Goal: Task Accomplishment & Management: Manage account settings

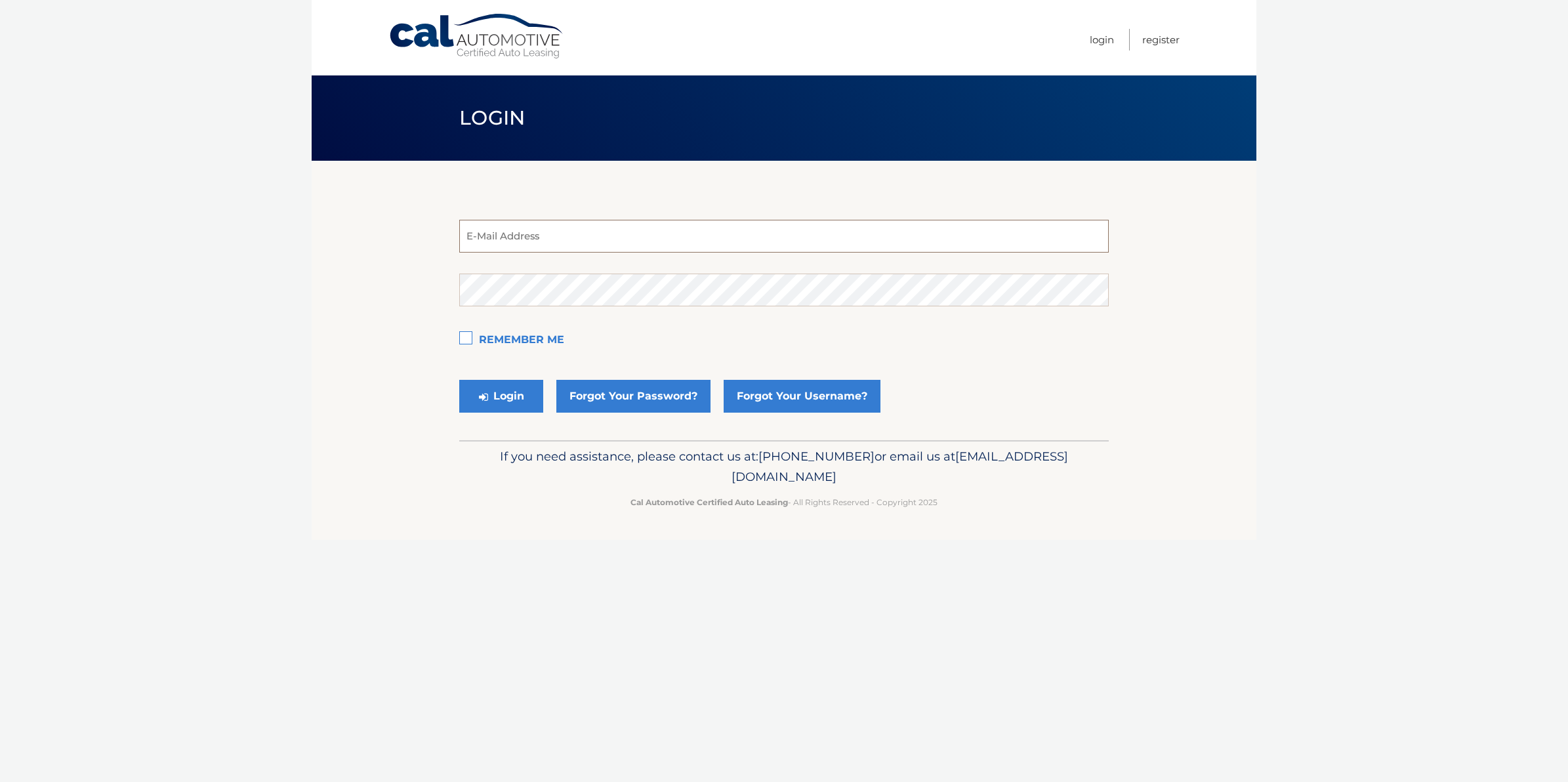
type input "[EMAIL_ADDRESS][DOMAIN_NAME]"
click at [503, 388] on button "Login" at bounding box center [501, 396] width 84 height 33
click at [699, 591] on div "Cal Automotive Menu Login Register Login ×" at bounding box center [783, 391] width 945 height 782
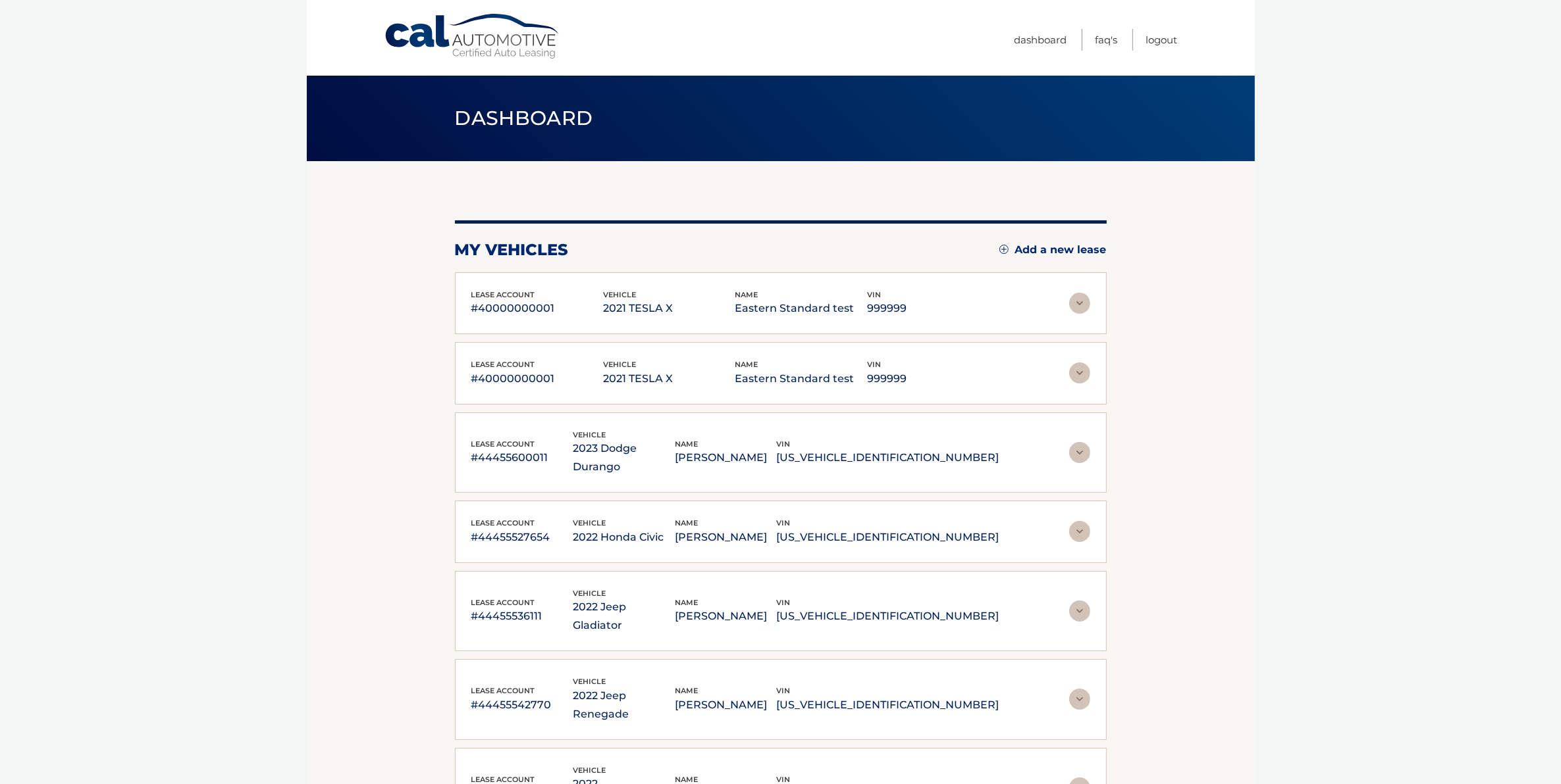
click at [1087, 300] on img at bounding box center [1079, 303] width 21 height 21
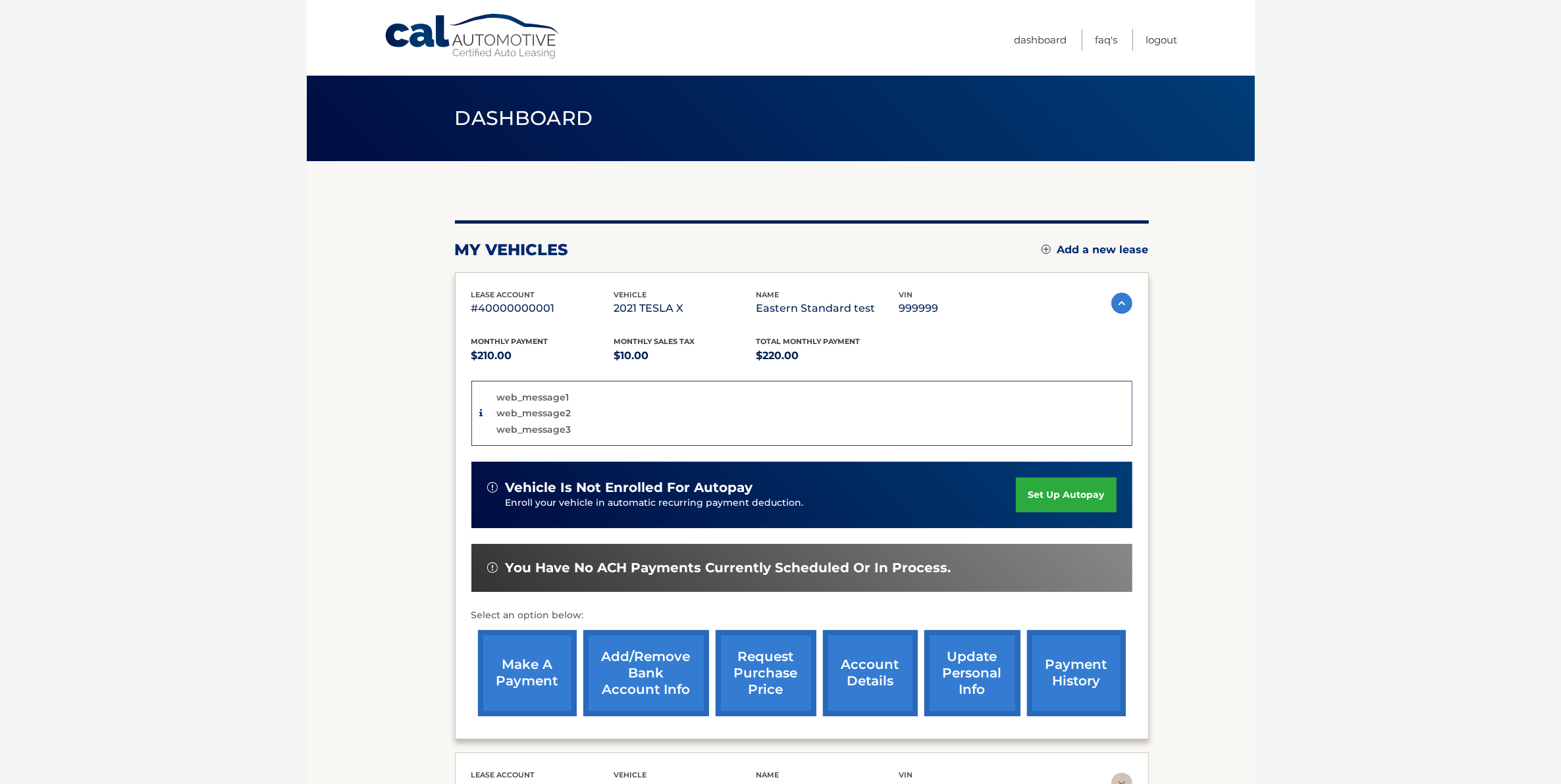
click at [988, 672] on link "update personal info" at bounding box center [972, 673] width 96 height 86
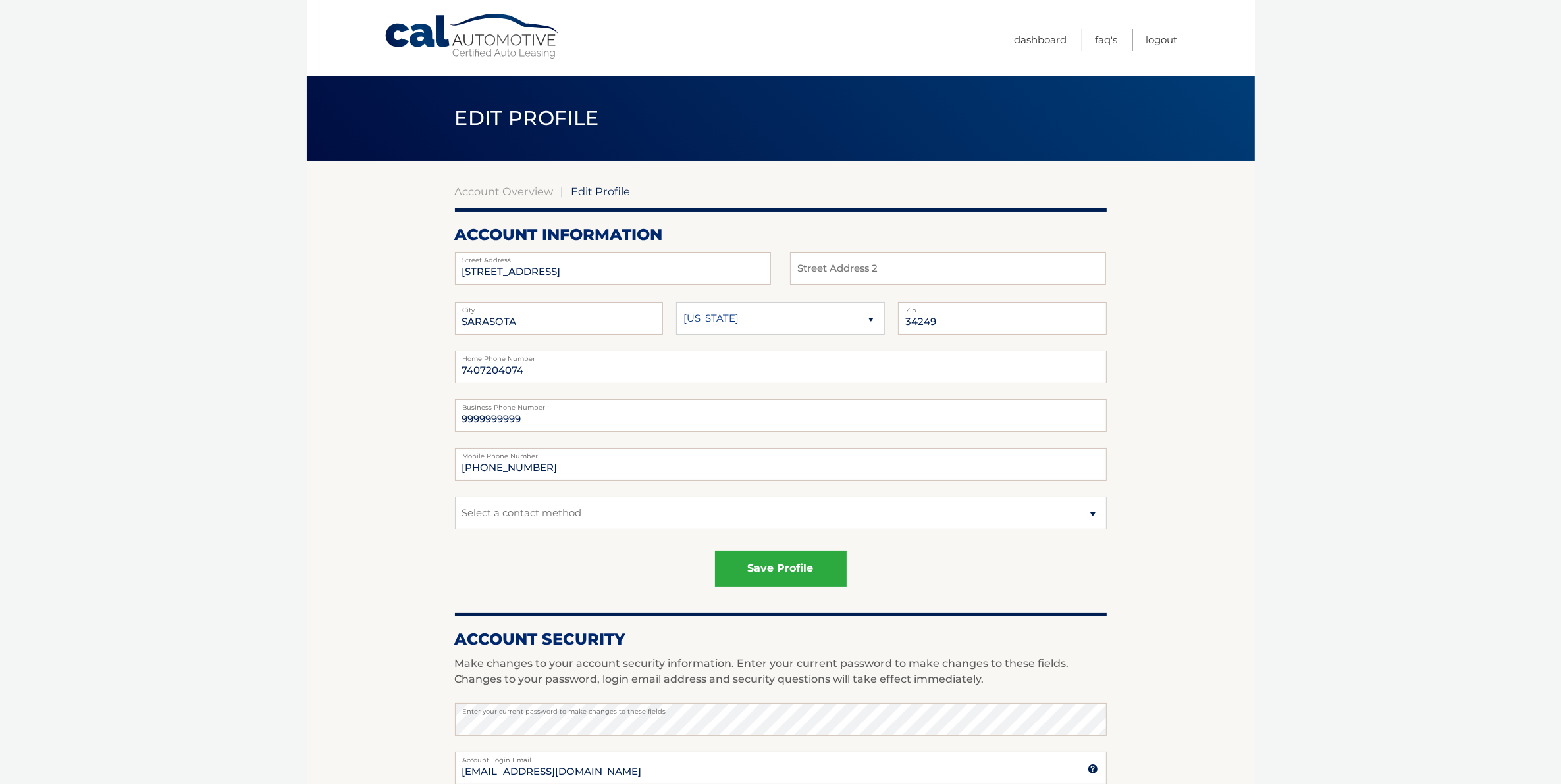
click at [347, 484] on section "Account Overview | Edit Profile account information 123 ANY STREET Street Addre…" at bounding box center [780, 669] width 948 height 1015
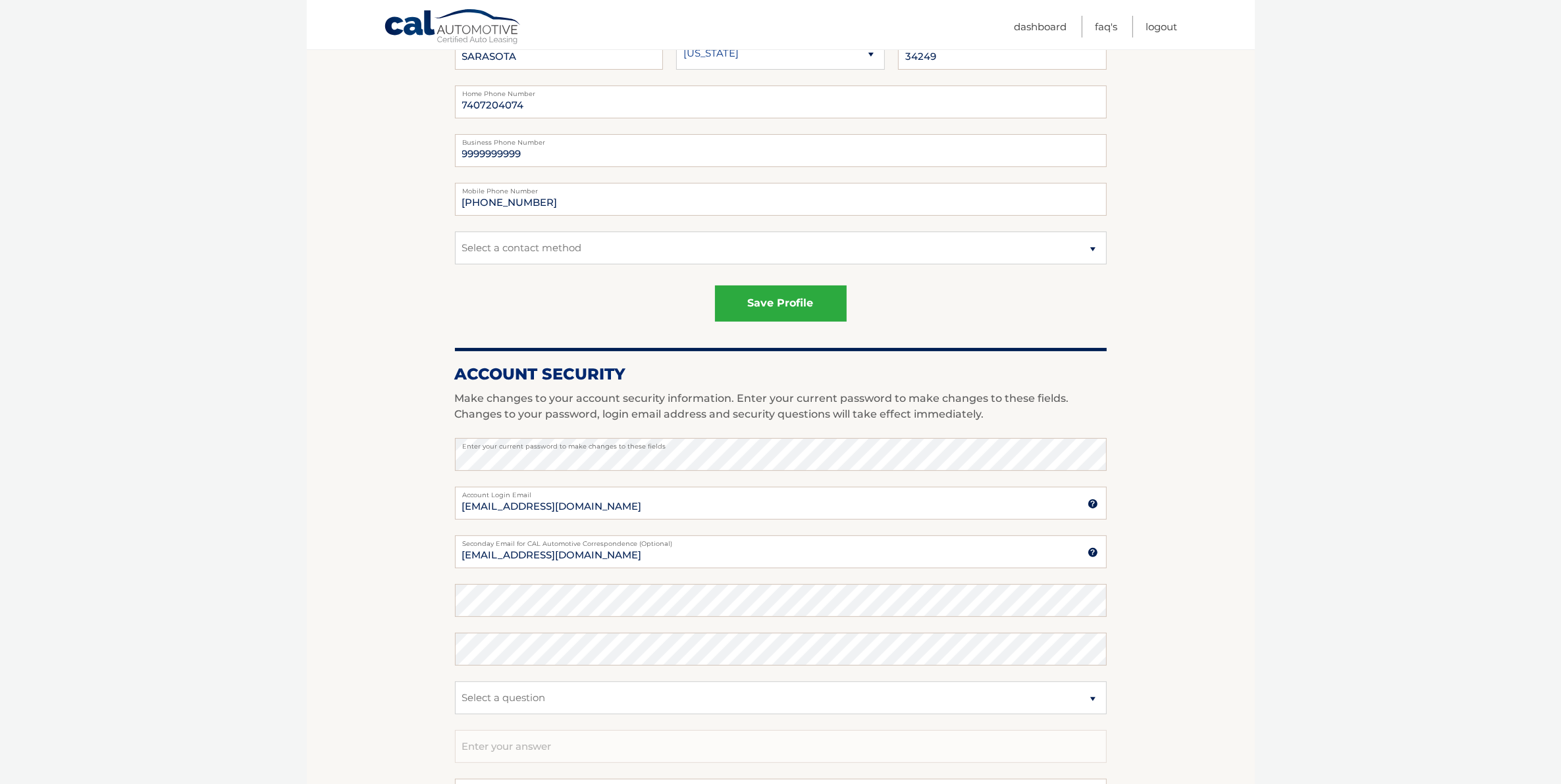
scroll to position [329, 0]
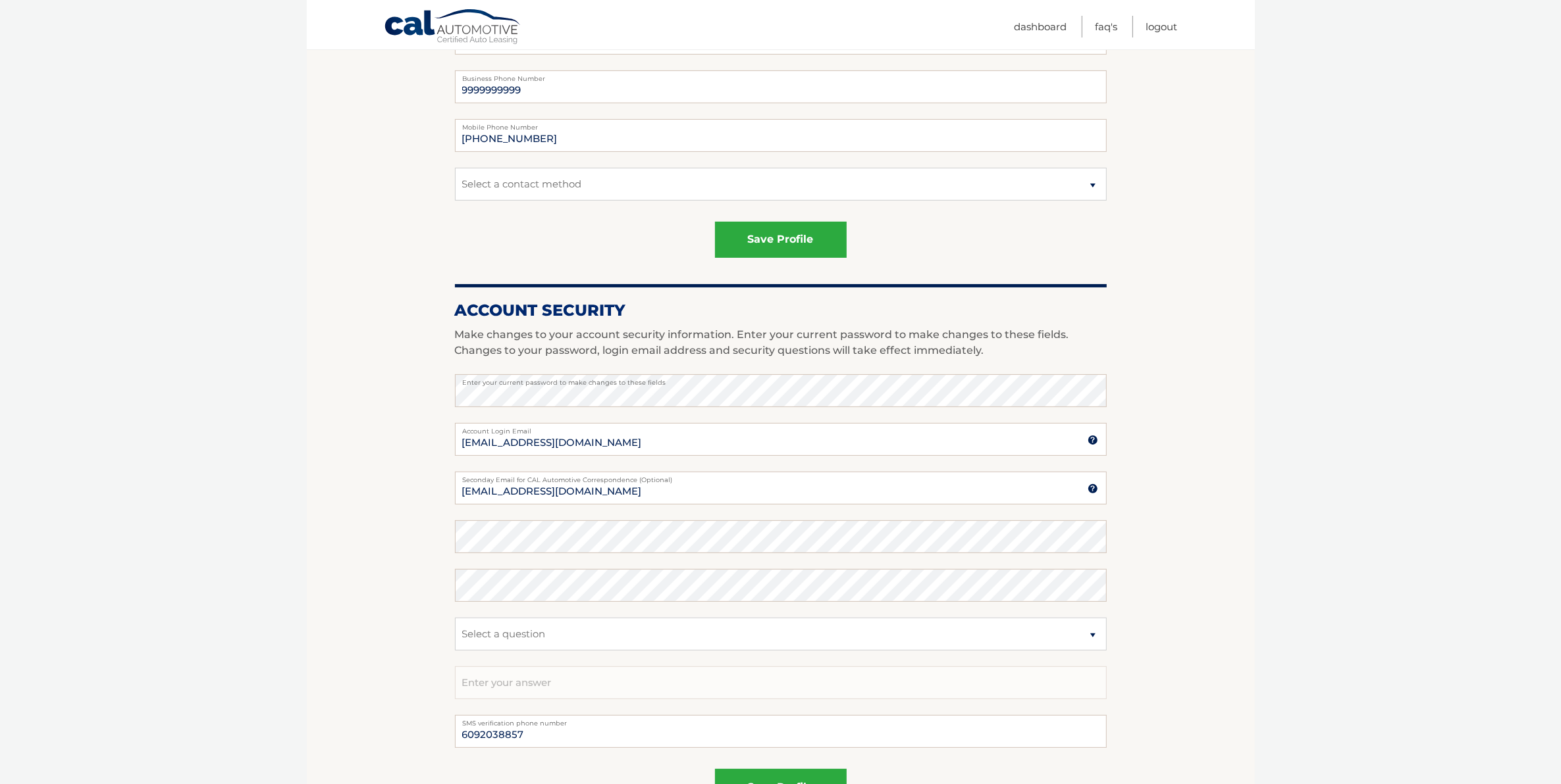
click at [210, 455] on html "Cal Automotive Menu Dashboard FAQ's Logout |" at bounding box center [780, 62] width 1561 height 784
drag, startPoint x: 308, startPoint y: 490, endPoint x: 297, endPoint y: 481, distance: 14.2
click at [307, 490] on section "Account Overview | Edit Profile account information 123 ANY STREET Street Addre…" at bounding box center [780, 340] width 948 height 1015
click at [330, 491] on section "Account Overview | Edit Profile account information 123 ANY STREET Street Addre…" at bounding box center [780, 340] width 948 height 1015
click at [312, 448] on section "Account Overview | Edit Profile account information 123 ANY STREET Street Addre…" at bounding box center [780, 340] width 948 height 1015
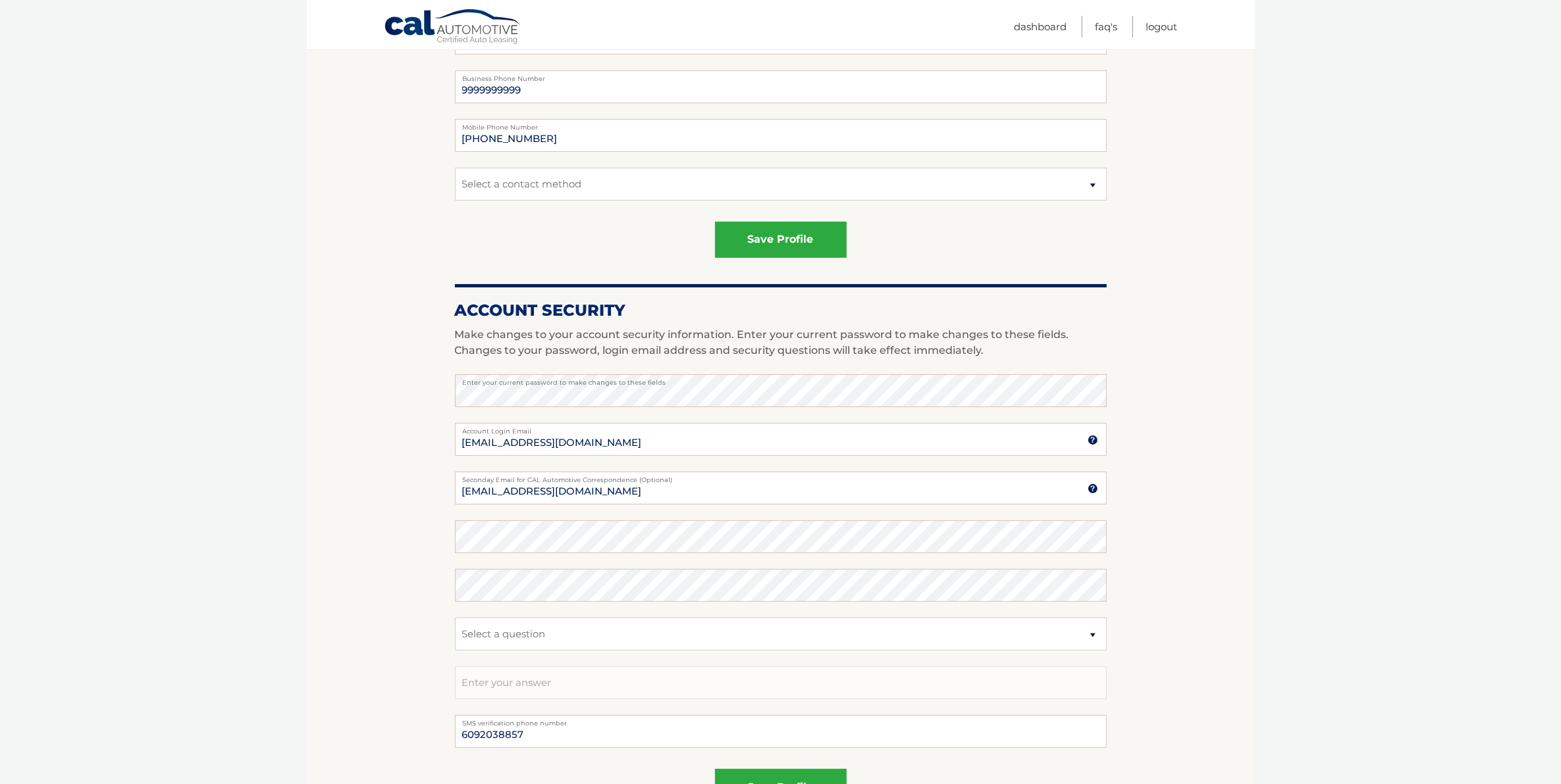
click at [261, 455] on html "Cal Automotive Menu Dashboard FAQ's Logout |" at bounding box center [780, 62] width 1561 height 784
click at [189, 455] on html "Cal Automotive Menu Dashboard FAQ's Logout |" at bounding box center [780, 62] width 1561 height 784
click at [321, 525] on section "Account Overview | Edit Profile account information 123 ANY STREET Street Addre…" at bounding box center [780, 340] width 948 height 1015
click at [356, 499] on section "Account Overview | Edit Profile account information 123 ANY STREET Street Addre…" at bounding box center [780, 340] width 948 height 1015
click at [99, 371] on body "Cal Automotive Menu Dashboard FAQ's Logout | Zip" at bounding box center [780, 62] width 1561 height 784
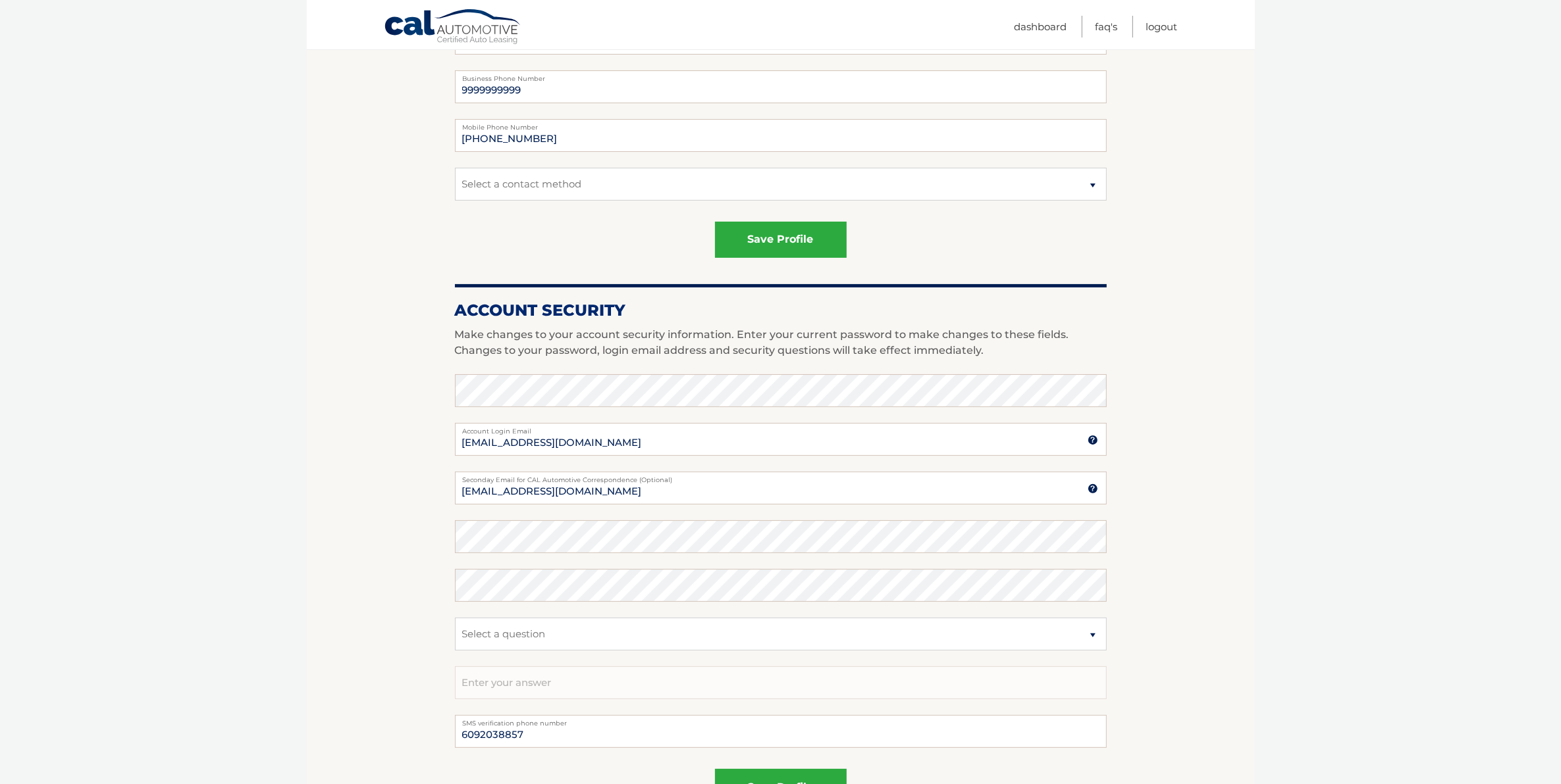
click at [333, 554] on section "Account Overview | Edit Profile account information 123 ANY STREET Street Addre…" at bounding box center [780, 340] width 948 height 1015
click at [689, 436] on input "[EMAIL_ADDRESS][DOMAIN_NAME]" at bounding box center [780, 439] width 652 height 33
click at [374, 546] on section "Account Overview | Edit Profile account information 123 ANY STREET Street Addre…" at bounding box center [780, 340] width 948 height 1015
click at [669, 495] on input "estest@easternstandard.org" at bounding box center [780, 488] width 652 height 33
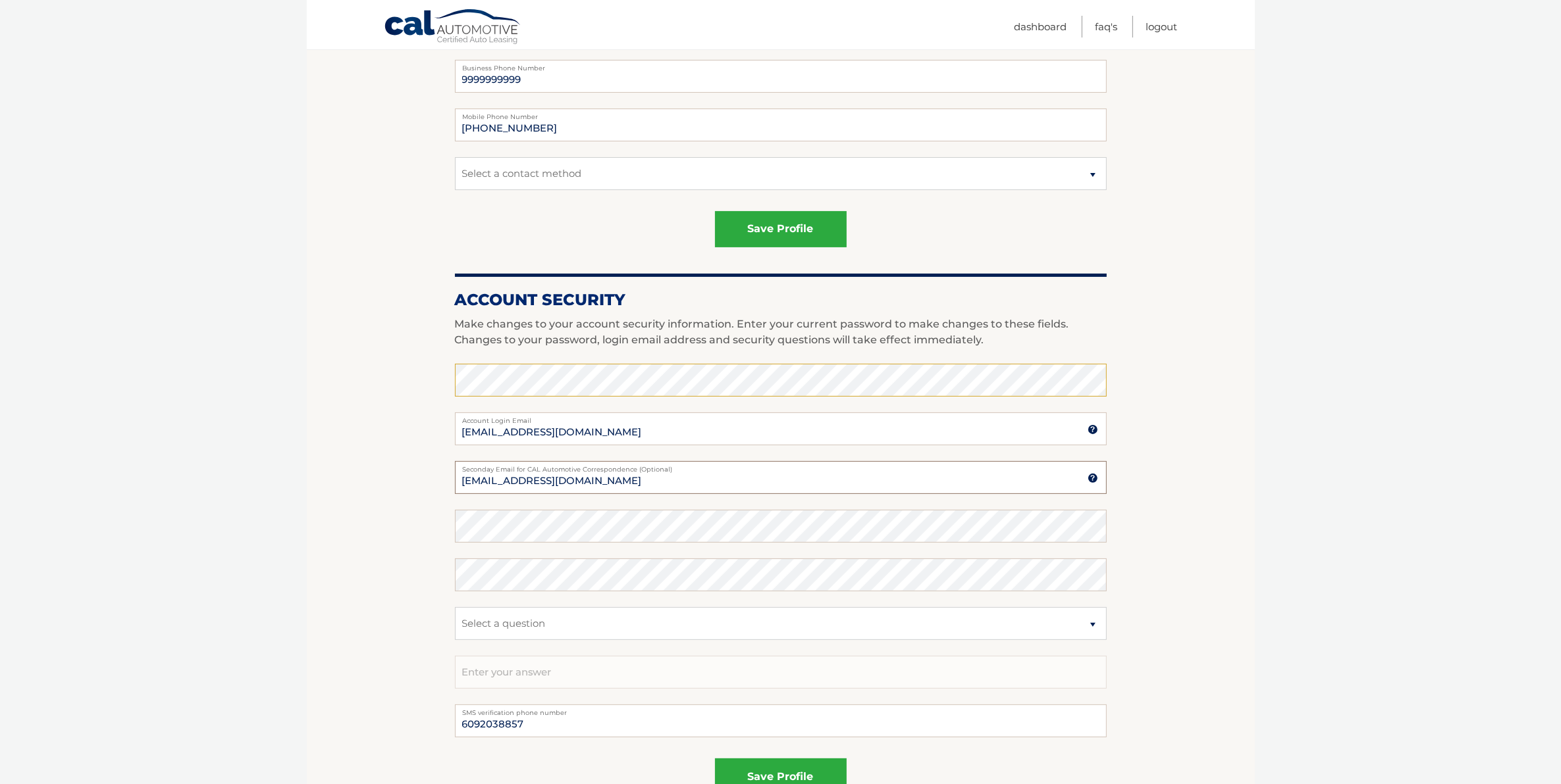
scroll to position [411, 0]
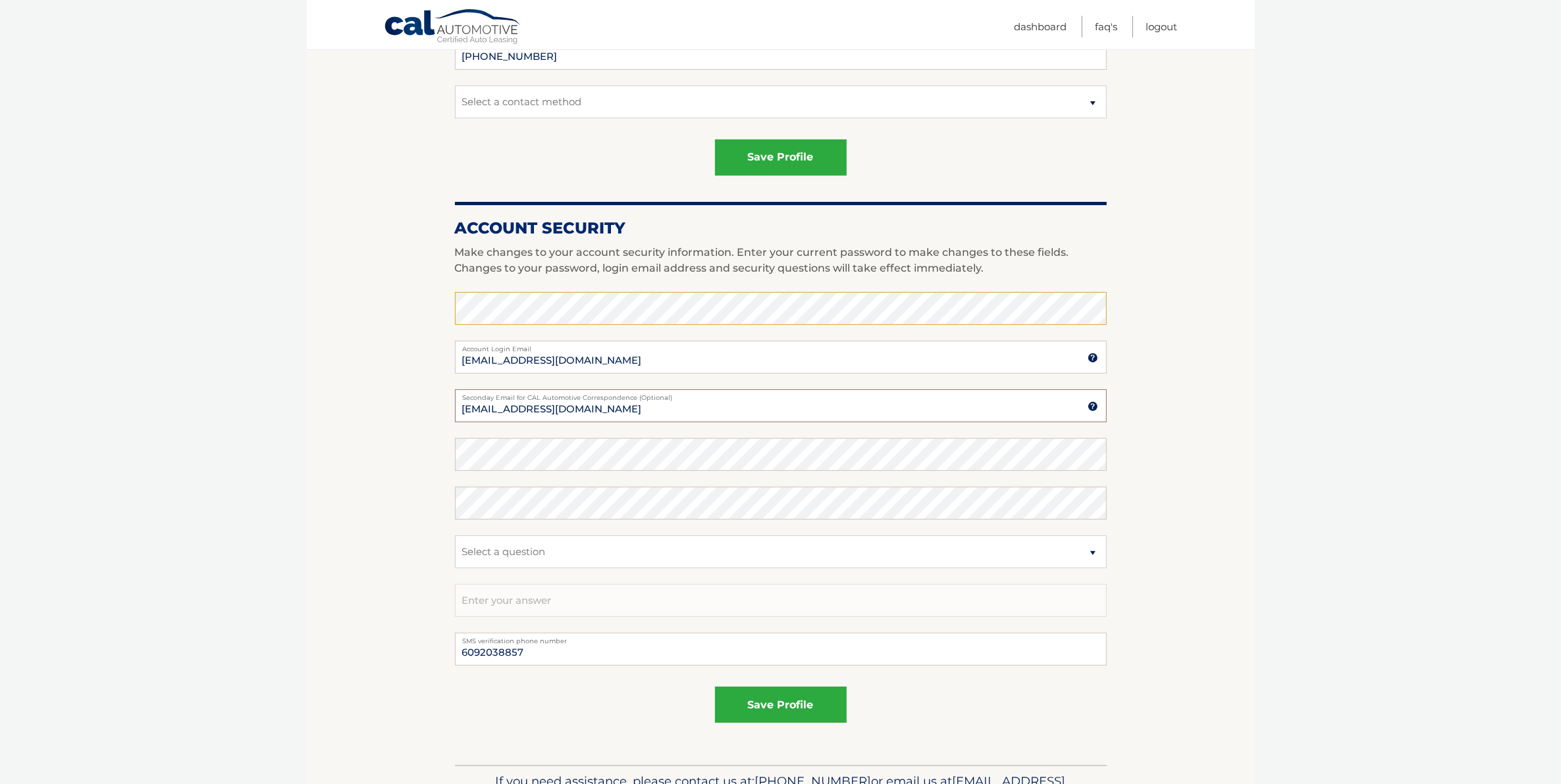
drag, startPoint x: 586, startPoint y: 410, endPoint x: 676, endPoint y: 413, distance: 90.0
click at [676, 413] on input "estest@easternstandard.org" at bounding box center [780, 406] width 652 height 33
type input "[EMAIL_ADDRESS][DOMAIN_NAME]"
click at [343, 434] on section "Account Overview | Edit Profile account information 123 ANY STREET Street Addre…" at bounding box center [780, 258] width 948 height 1015
click at [334, 354] on section "Account Overview | Edit Profile account information 123 ANY STREET Street Addre…" at bounding box center [780, 258] width 948 height 1015
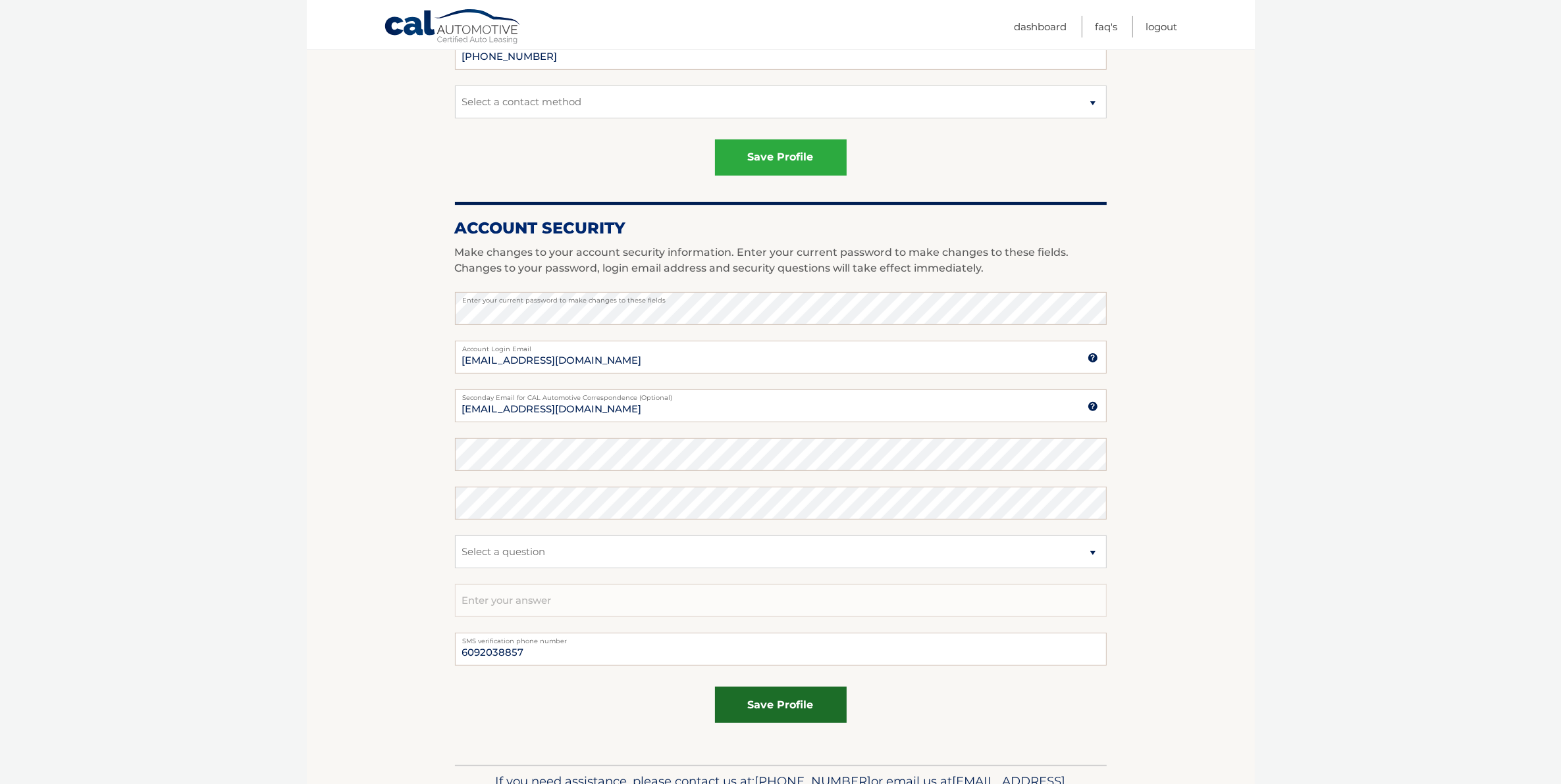
click at [763, 708] on button "save profile" at bounding box center [780, 705] width 132 height 36
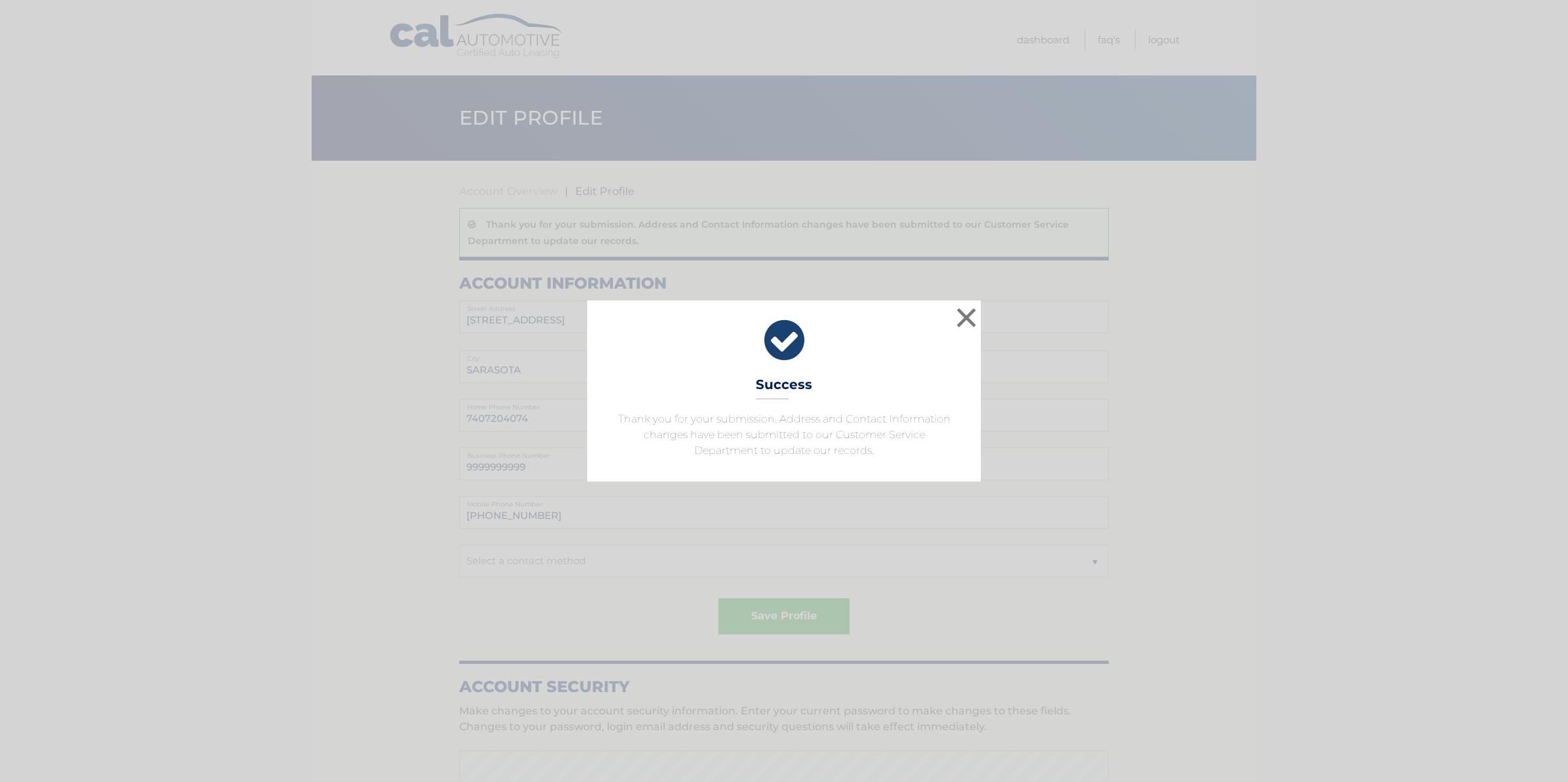
click at [777, 402] on div "× Success Thank you for your submission. Address and Contact Information change…" at bounding box center [783, 391] width 394 height 181
click at [974, 311] on button "×" at bounding box center [966, 318] width 26 height 26
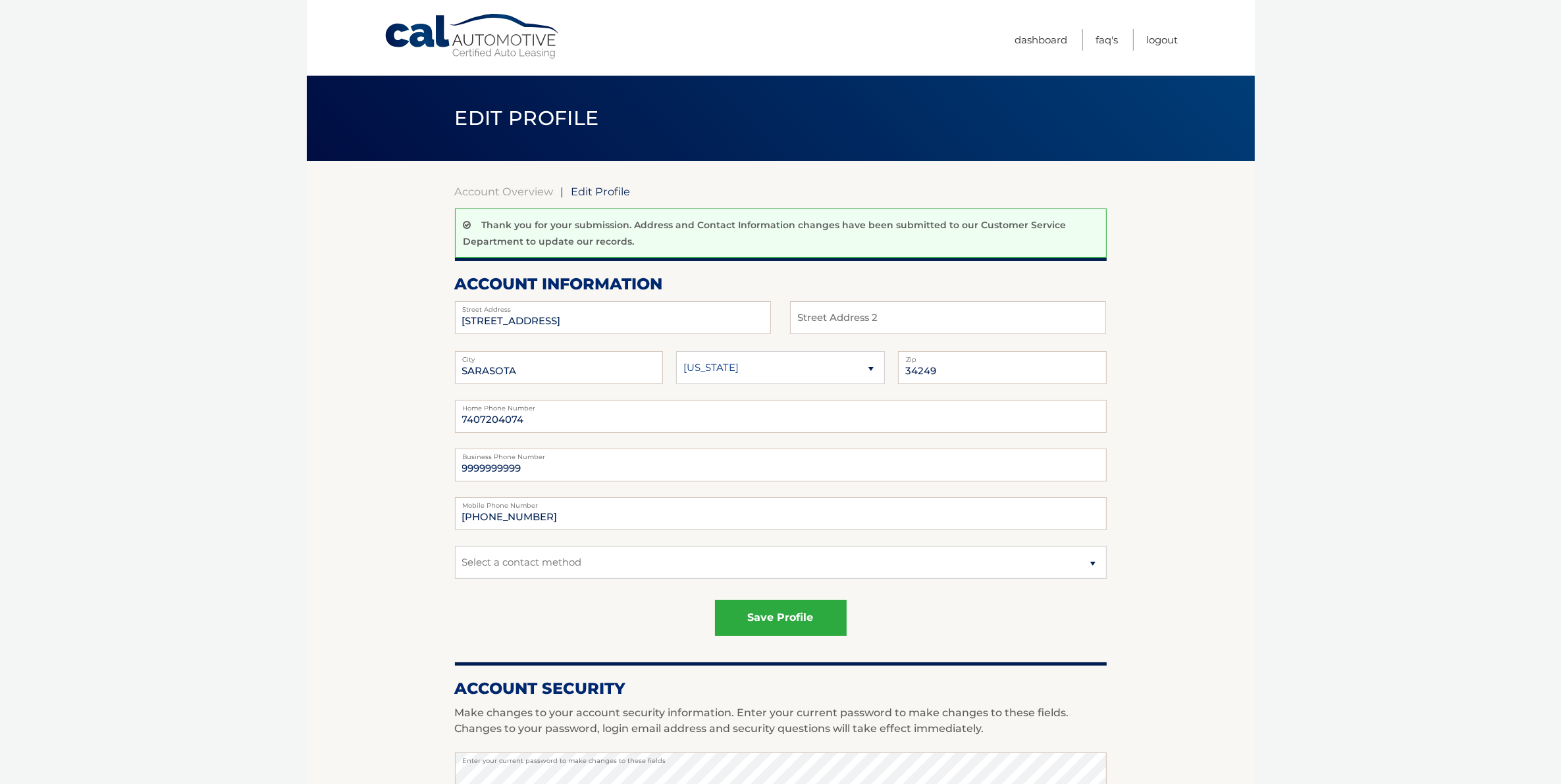
click at [180, 560] on body "Cal Automotive Menu Dashboard FAQ's Logout |" at bounding box center [780, 392] width 1561 height 784
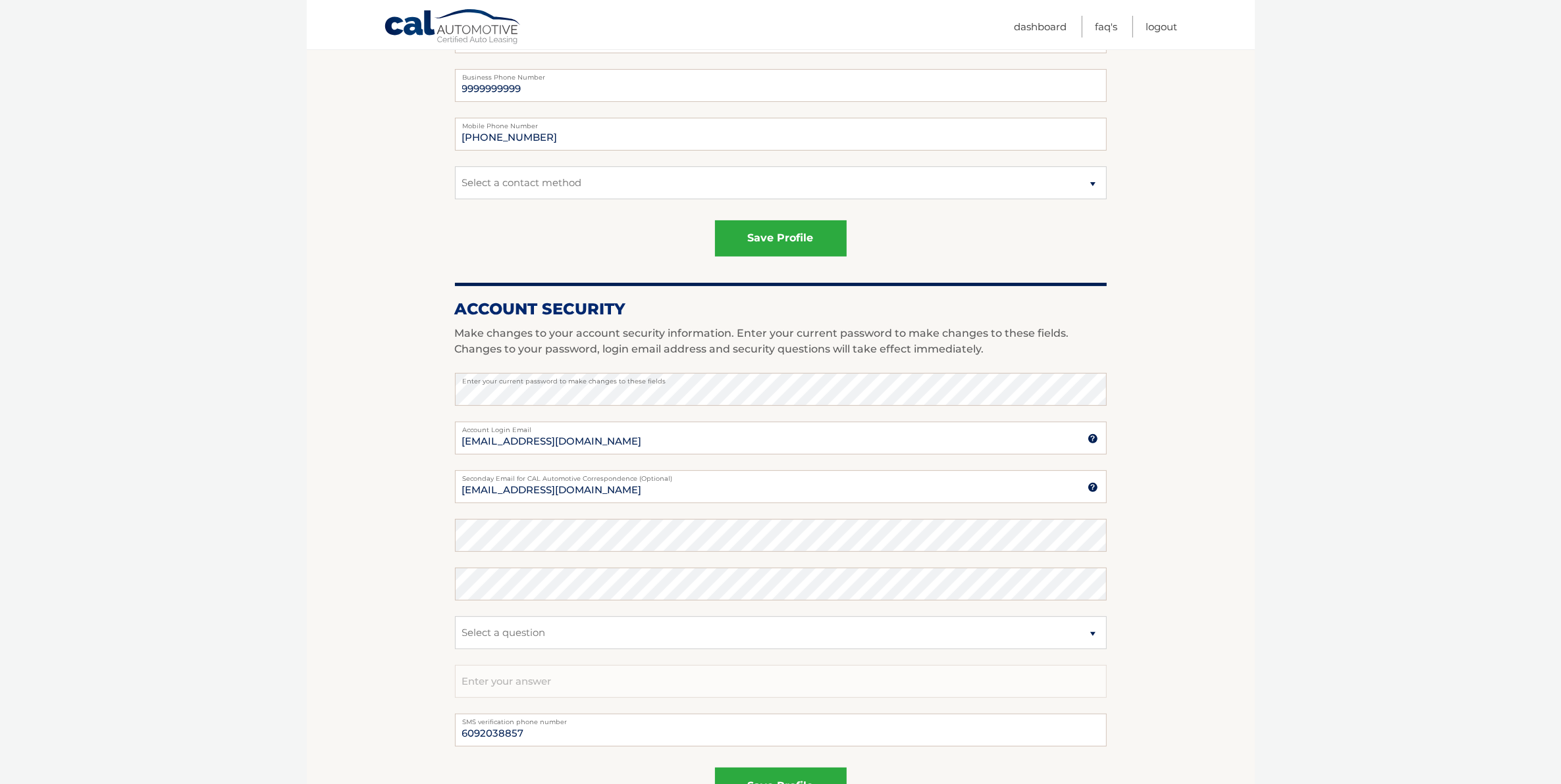
scroll to position [411, 0]
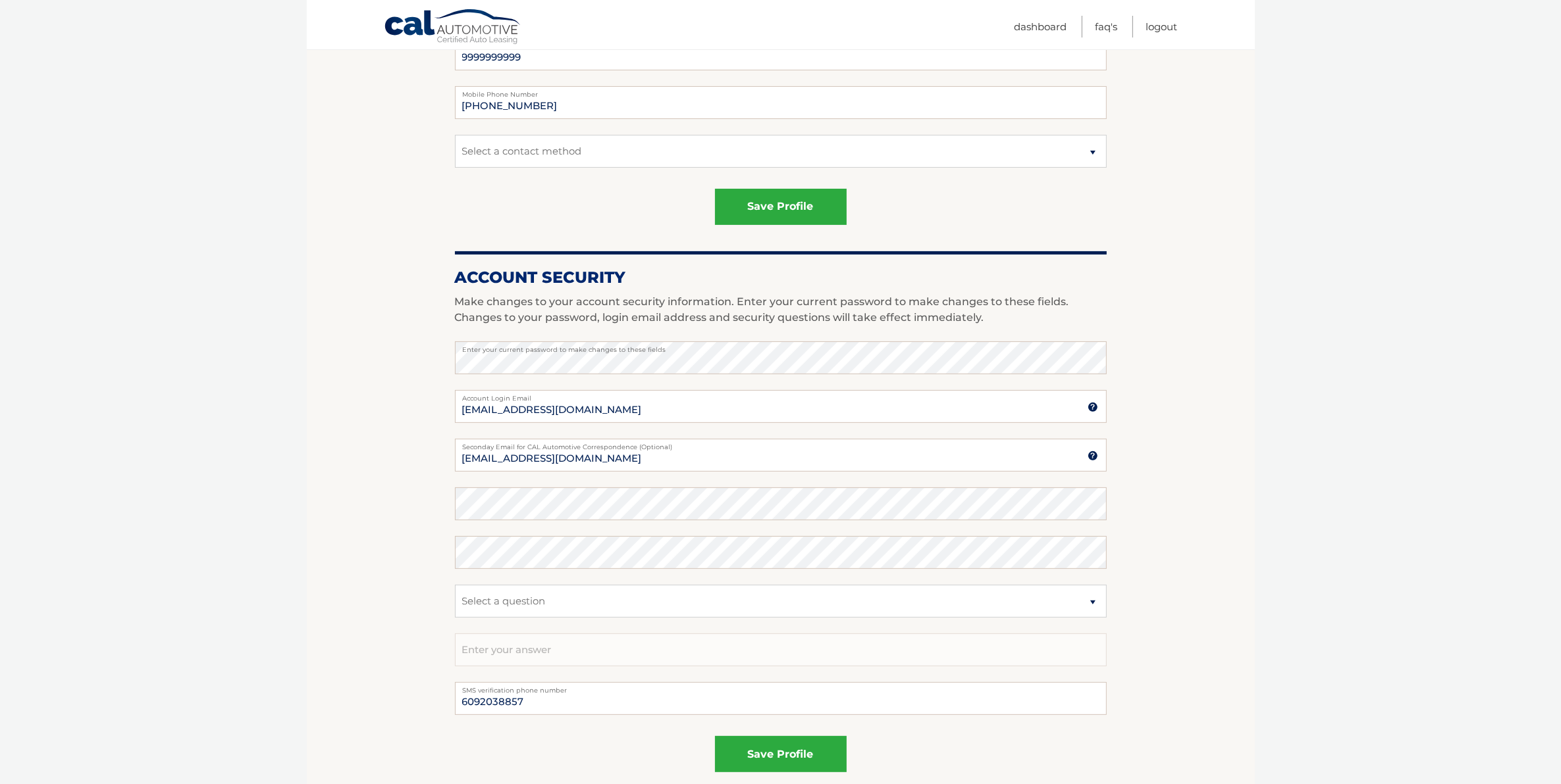
click at [339, 554] on section "Account Overview | Edit Profile Thank you for your submission. Address and Cont…" at bounding box center [780, 282] width 948 height 1064
click at [398, 715] on section "Account Overview | Edit Profile Thank you for your submission. Address and Cont…" at bounding box center [780, 282] width 948 height 1064
click at [326, 677] on section "Account Overview | Edit Profile Thank you for your submission. Address and Cont…" at bounding box center [780, 282] width 948 height 1064
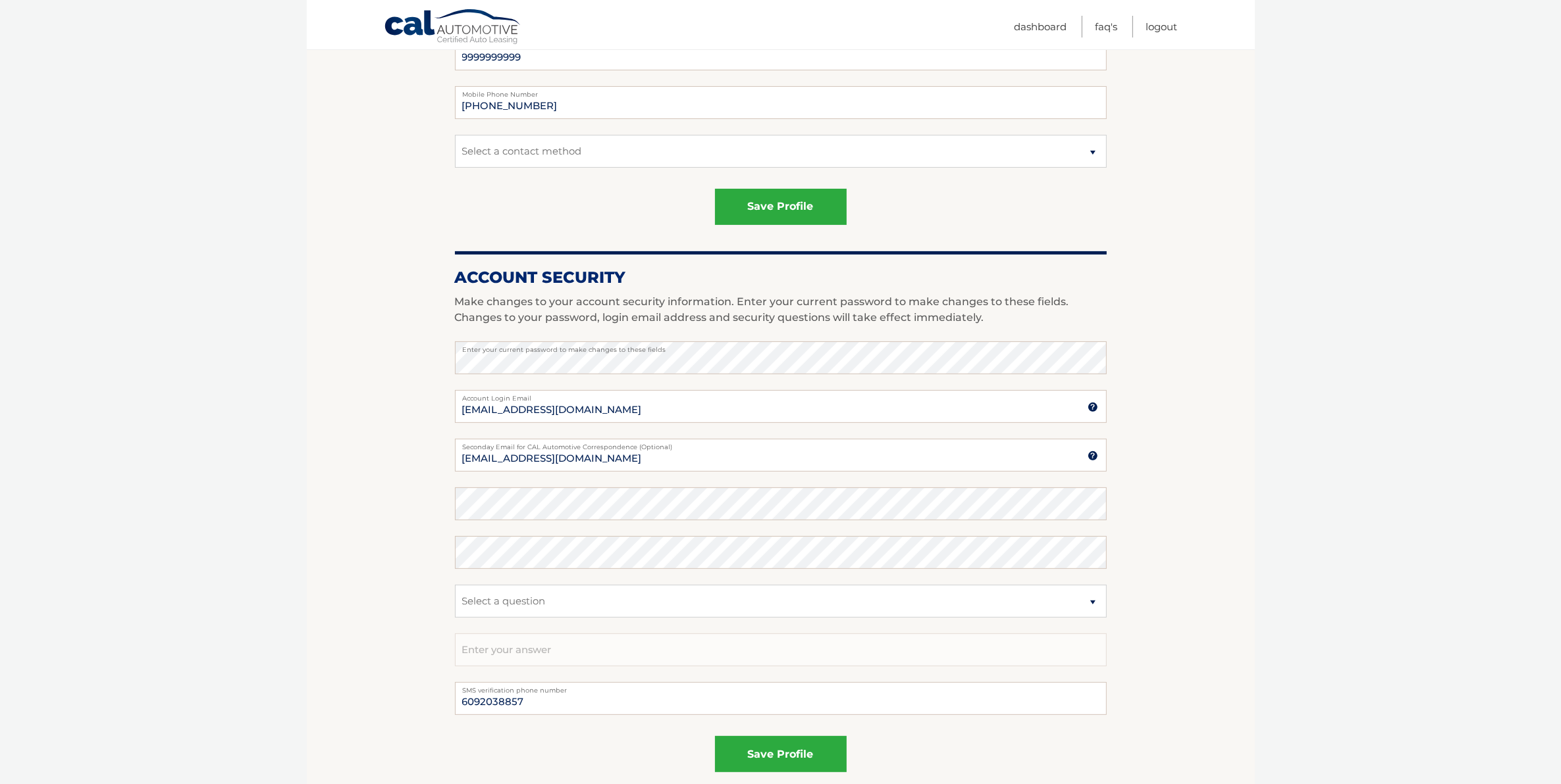
click at [362, 469] on section "Account Overview | Edit Profile Thank you for your submission. Address and Cont…" at bounding box center [780, 282] width 948 height 1064
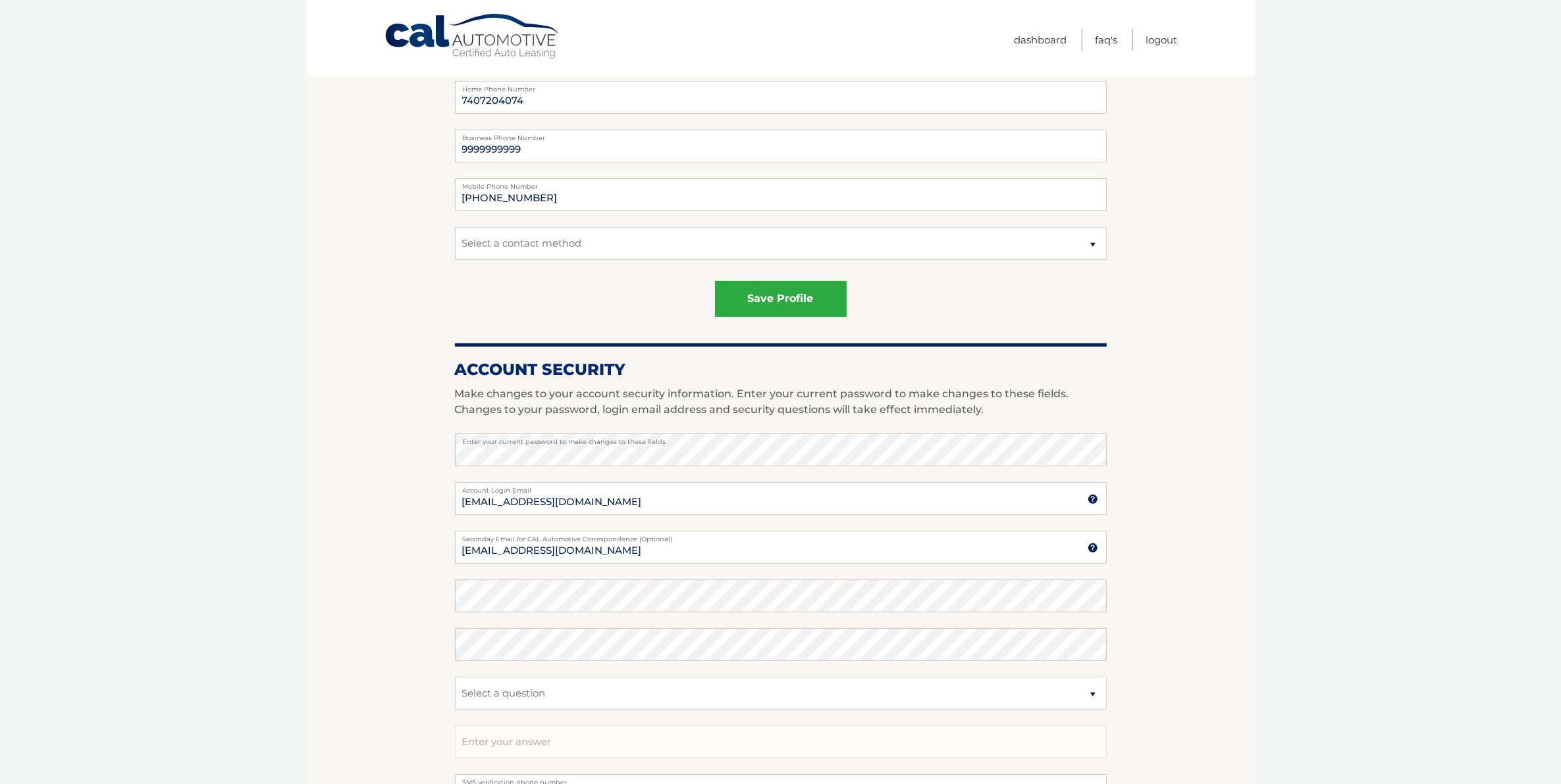
scroll to position [494, 0]
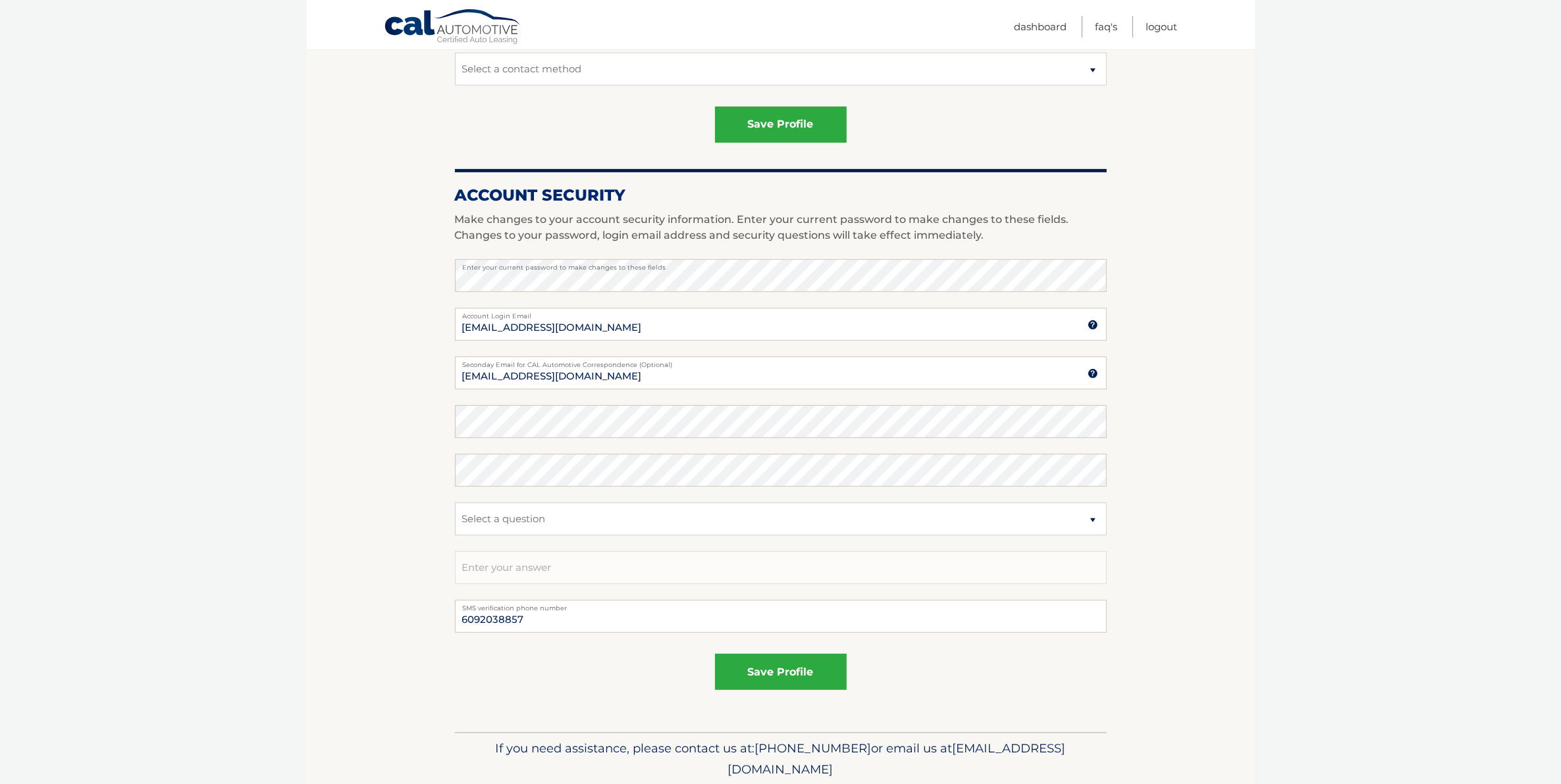
drag, startPoint x: 363, startPoint y: 645, endPoint x: 387, endPoint y: 650, distance: 24.5
click at [361, 647] on section "Account Overview | Edit Profile Thank you for your submission. Address and Cont…" at bounding box center [780, 199] width 948 height 1064
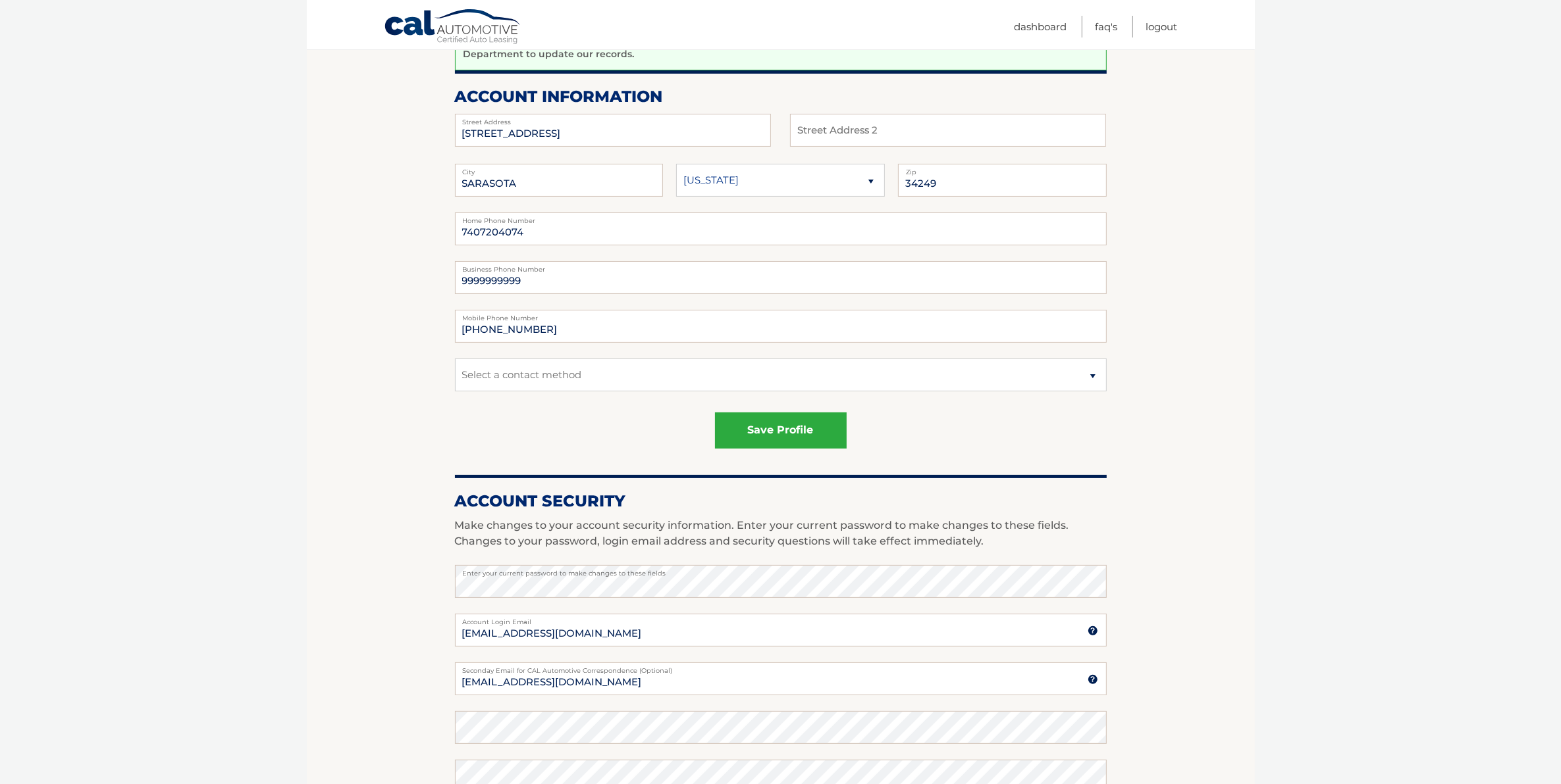
scroll to position [0, 0]
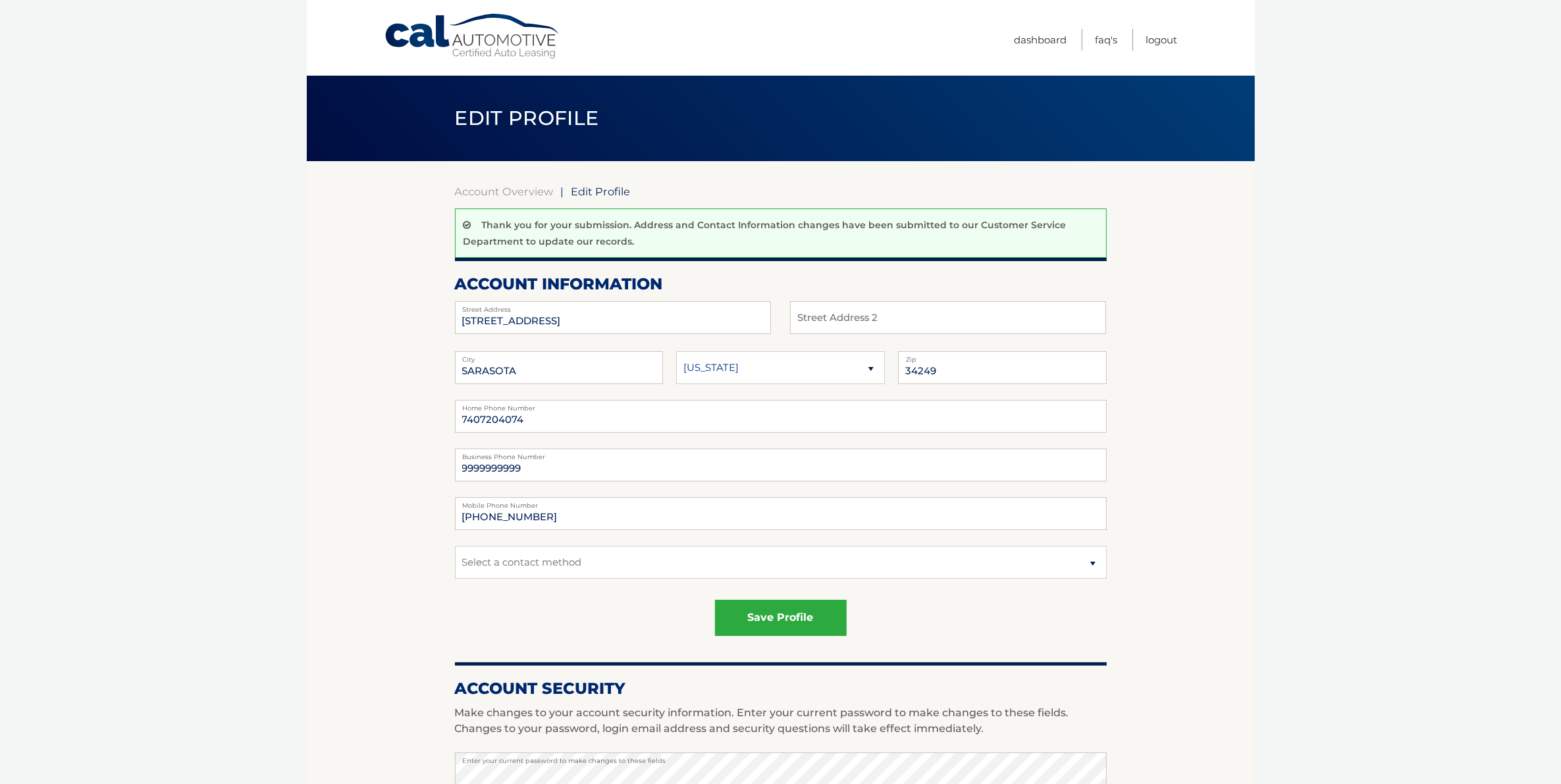
click at [359, 311] on section "Account Overview | Edit Profile Thank you for your submission. Address and Cont…" at bounding box center [780, 693] width 948 height 1064
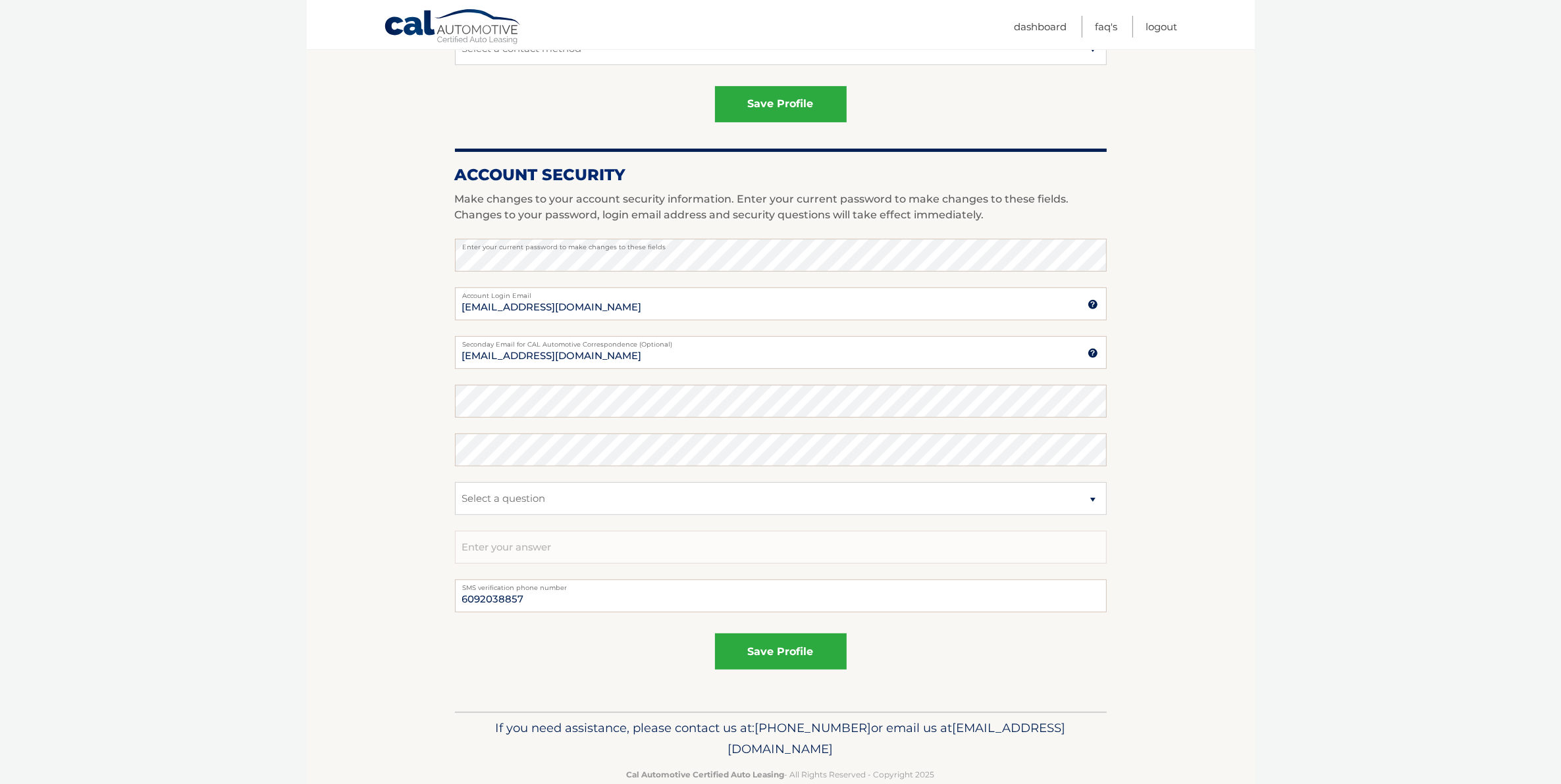
scroll to position [541, 0]
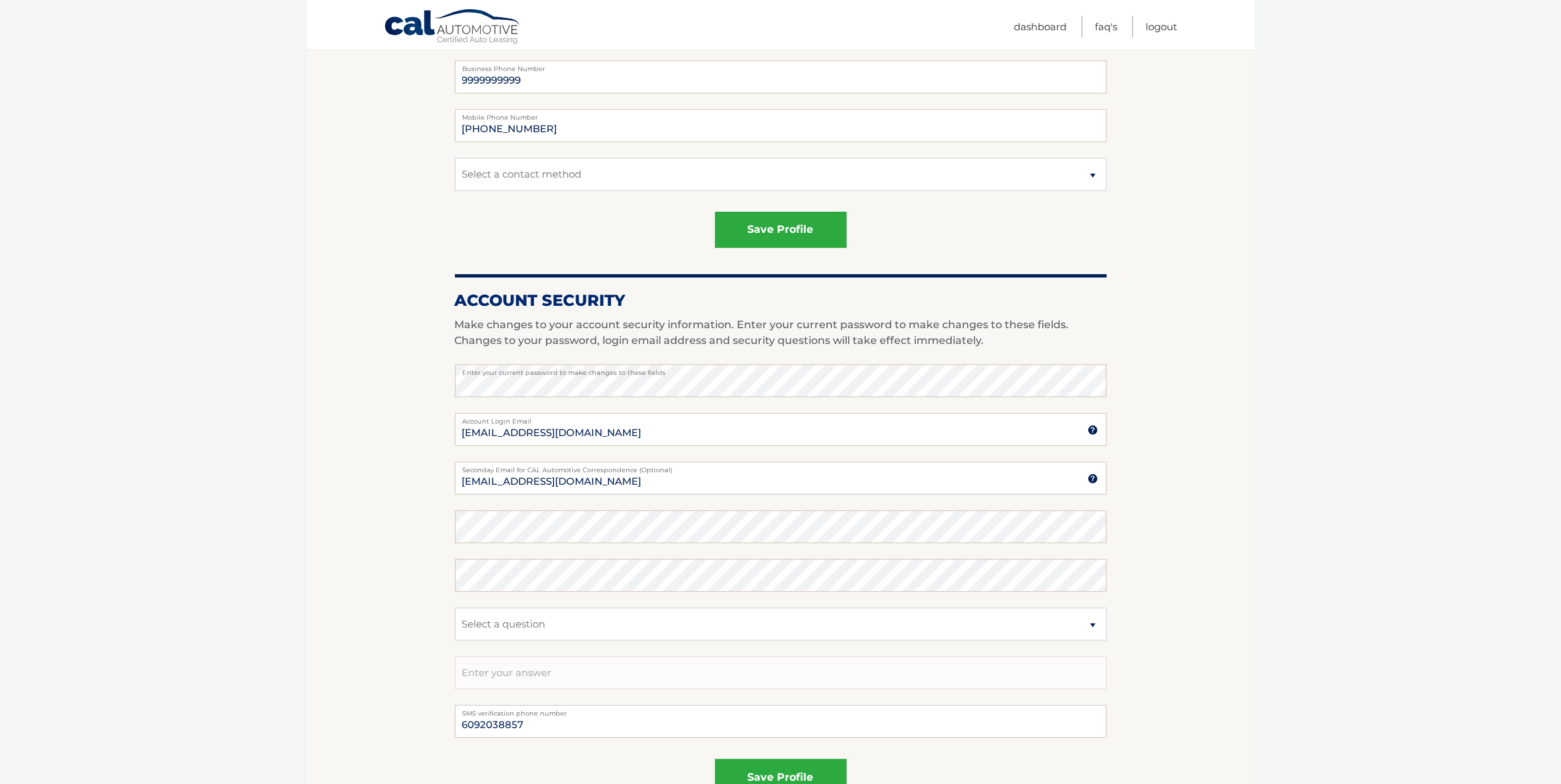
scroll to position [0, 0]
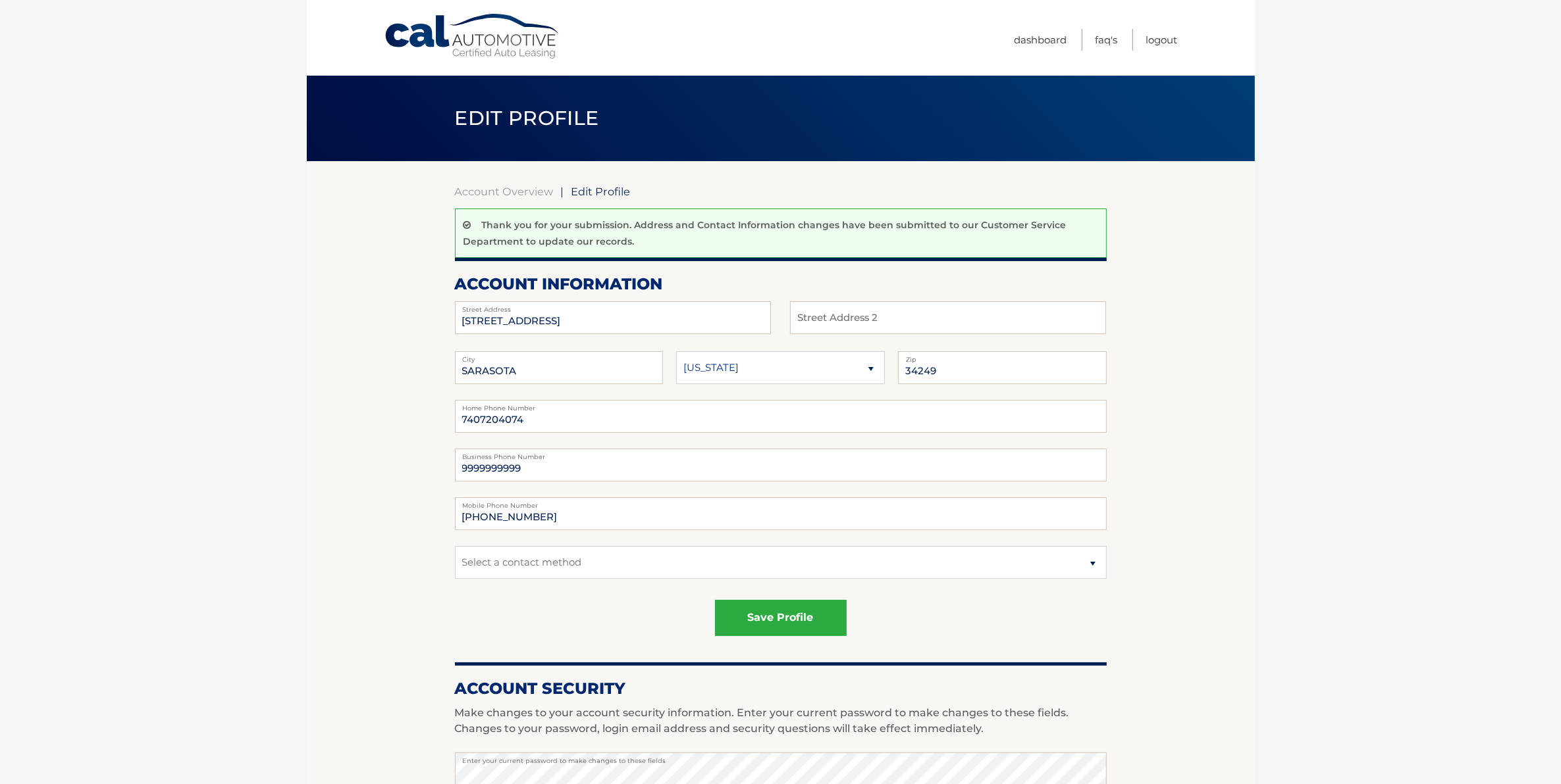
drag, startPoint x: 399, startPoint y: 512, endPoint x: 374, endPoint y: 452, distance: 65.0
click at [396, 513] on section "Account Overview | Edit Profile Thank you for your submission. Address and Cont…" at bounding box center [780, 693] width 948 height 1064
click at [358, 414] on section "Account Overview | Edit Profile Thank you for your submission. Address and Cont…" at bounding box center [780, 693] width 948 height 1064
click at [189, 317] on body "Cal Automotive Menu Dashboard FAQ's Logout |" at bounding box center [780, 392] width 1561 height 784
click at [252, 251] on body "Cal Automotive Menu Dashboard FAQ's Logout |" at bounding box center [780, 392] width 1561 height 784
